Goal: Transaction & Acquisition: Download file/media

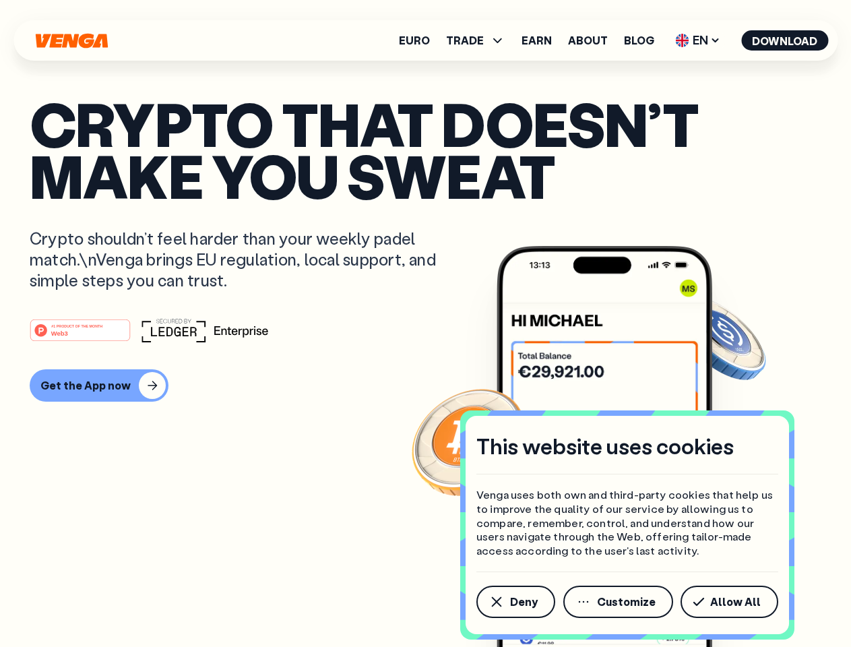
click at [425, 323] on div "#1 PRODUCT OF THE MONTH Web3" at bounding box center [425, 330] width 791 height 24
click at [515, 602] on span "Deny" at bounding box center [524, 601] width 28 height 11
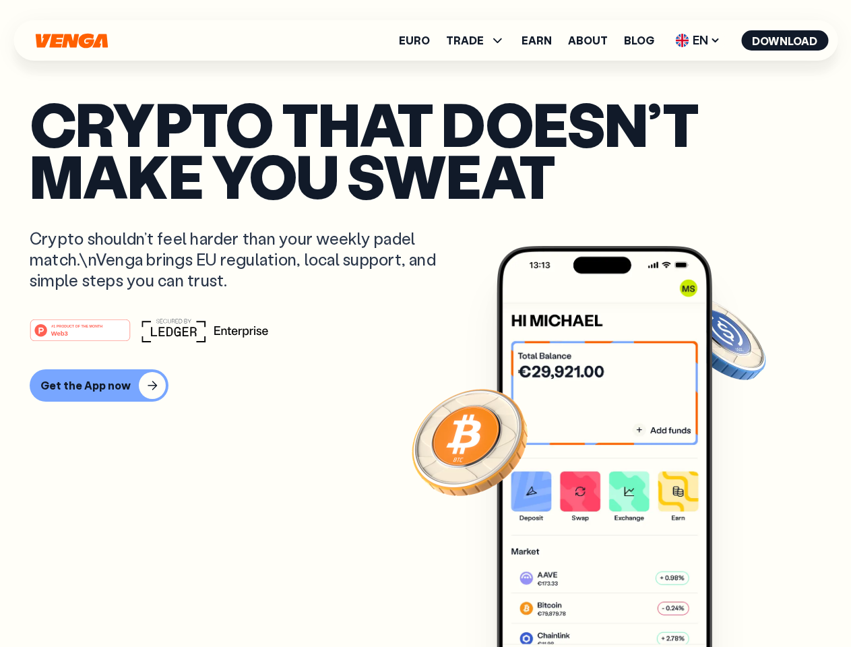
click at [619, 602] on img at bounding box center [604, 471] width 216 height 451
click at [732, 602] on article "Crypto that doesn’t make you sweat Crypto shouldn’t feel harder than your weekl…" at bounding box center [425, 350] width 791 height 505
click at [480, 40] on span "TRADE" at bounding box center [465, 40] width 38 height 11
click at [698, 40] on span "EN" at bounding box center [697, 41] width 55 height 22
click at [785, 40] on button "Download" at bounding box center [784, 40] width 87 height 20
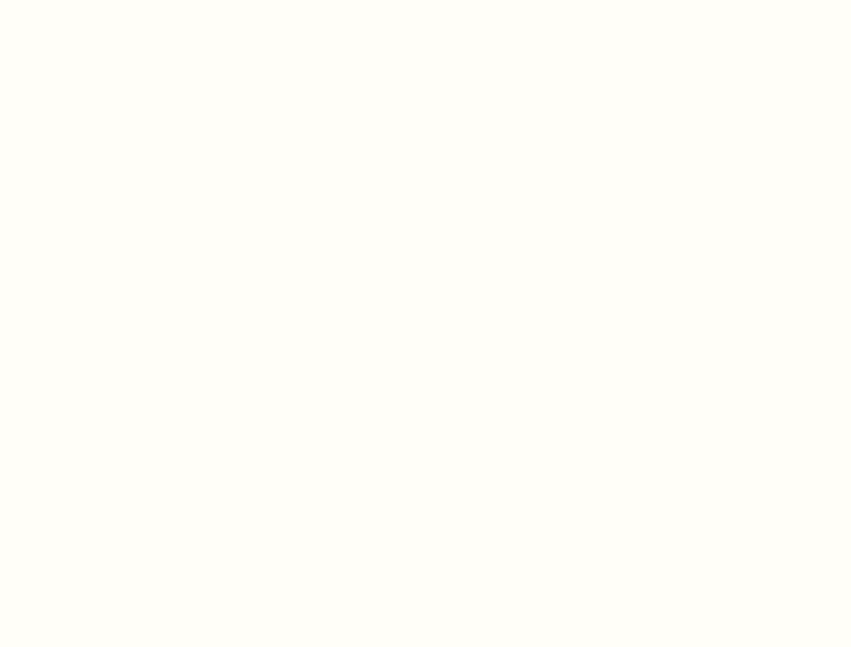
click at [97, 0] on html "This website uses cookies Venga uses both own and third-party cookies that help…" at bounding box center [425, 0] width 851 height 0
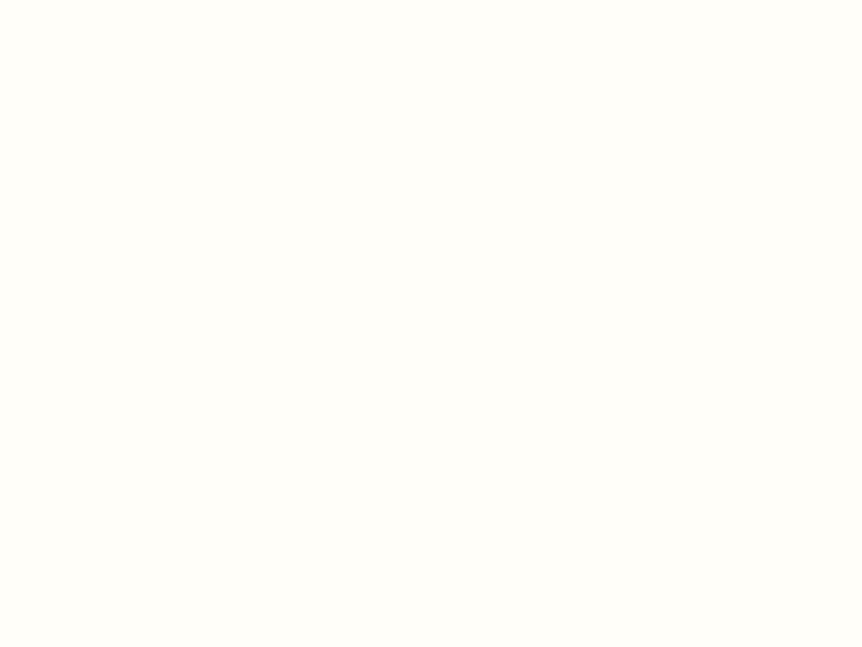
click at [82, 0] on html "This website uses cookies Venga uses both own and third-party cookies that help…" at bounding box center [431, 0] width 862 height 0
